Goal: Task Accomplishment & Management: Use online tool/utility

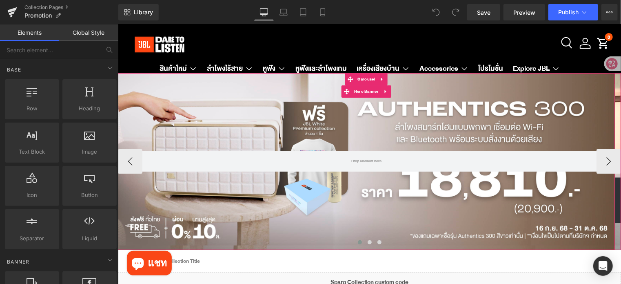
drag, startPoint x: 420, startPoint y: 119, endPoint x: 400, endPoint y: 121, distance: 20.5
click at [420, 119] on div at bounding box center [366, 161] width 497 height 177
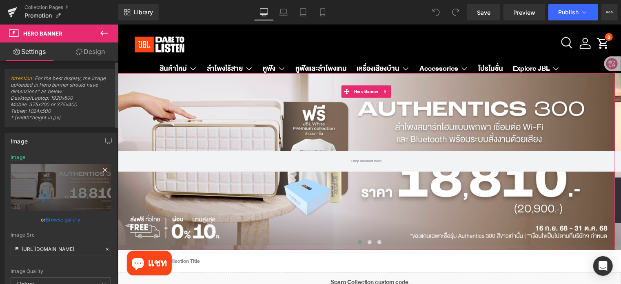
click at [103, 170] on icon at bounding box center [105, 170] width 4 height 4
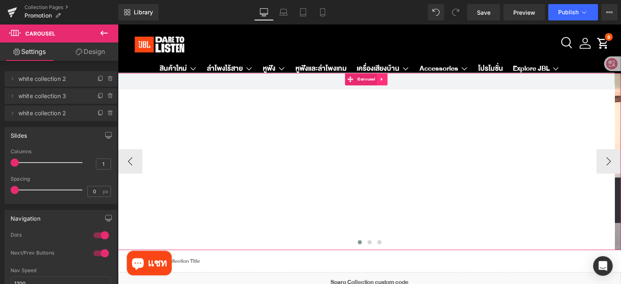
click at [385, 81] on link at bounding box center [382, 79] width 11 height 12
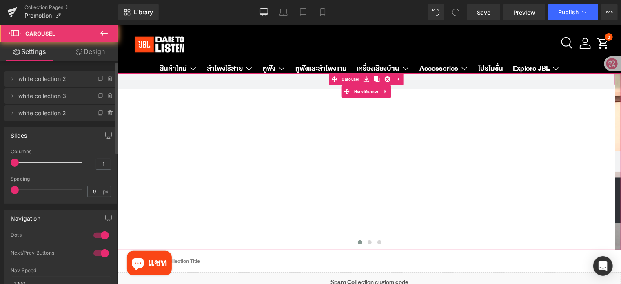
click at [108, 77] on icon at bounding box center [110, 78] width 7 height 7
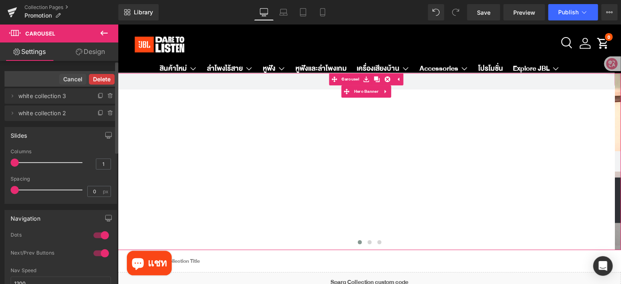
click at [105, 77] on button "Delete" at bounding box center [102, 79] width 26 height 11
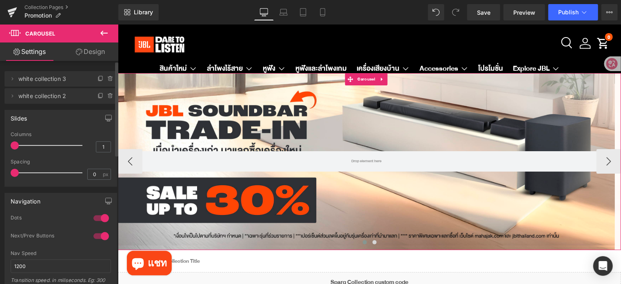
click at [360, 241] on button at bounding box center [365, 242] width 10 height 8
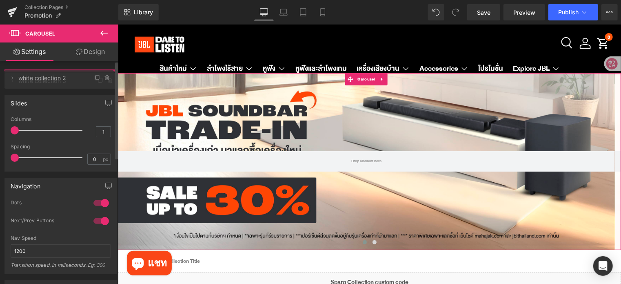
drag, startPoint x: 21, startPoint y: 96, endPoint x: 21, endPoint y: 78, distance: 18.0
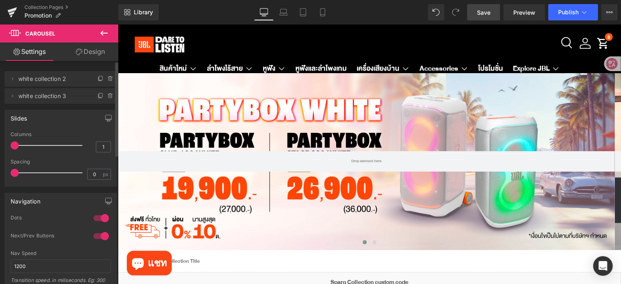
click at [482, 9] on span "Save" at bounding box center [483, 12] width 13 height 9
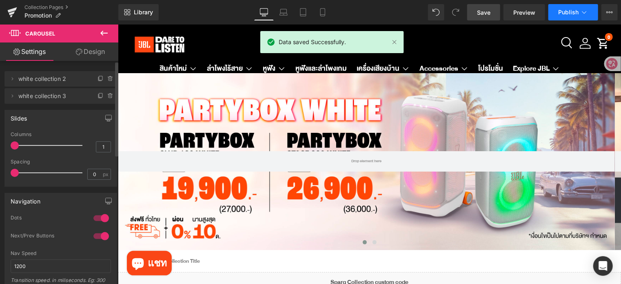
click at [570, 11] on span "Publish" at bounding box center [568, 12] width 20 height 7
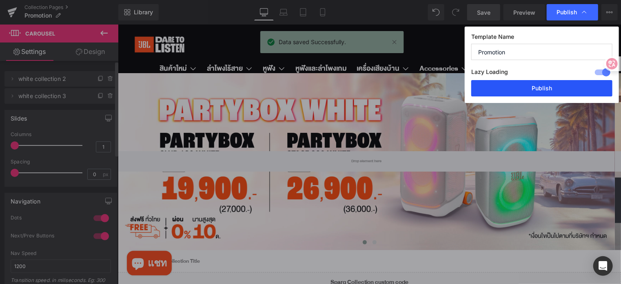
click at [547, 85] on button "Publish" at bounding box center [541, 88] width 141 height 16
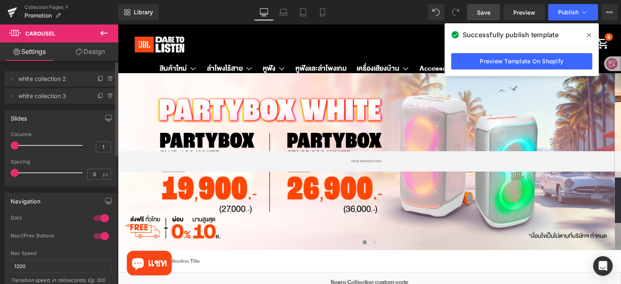
click at [487, 8] on span "Save" at bounding box center [483, 12] width 13 height 9
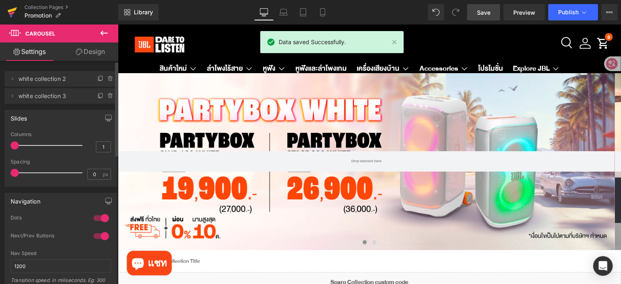
click at [9, 13] on icon at bounding box center [12, 12] width 10 height 20
